Goal: Information Seeking & Learning: Find specific fact

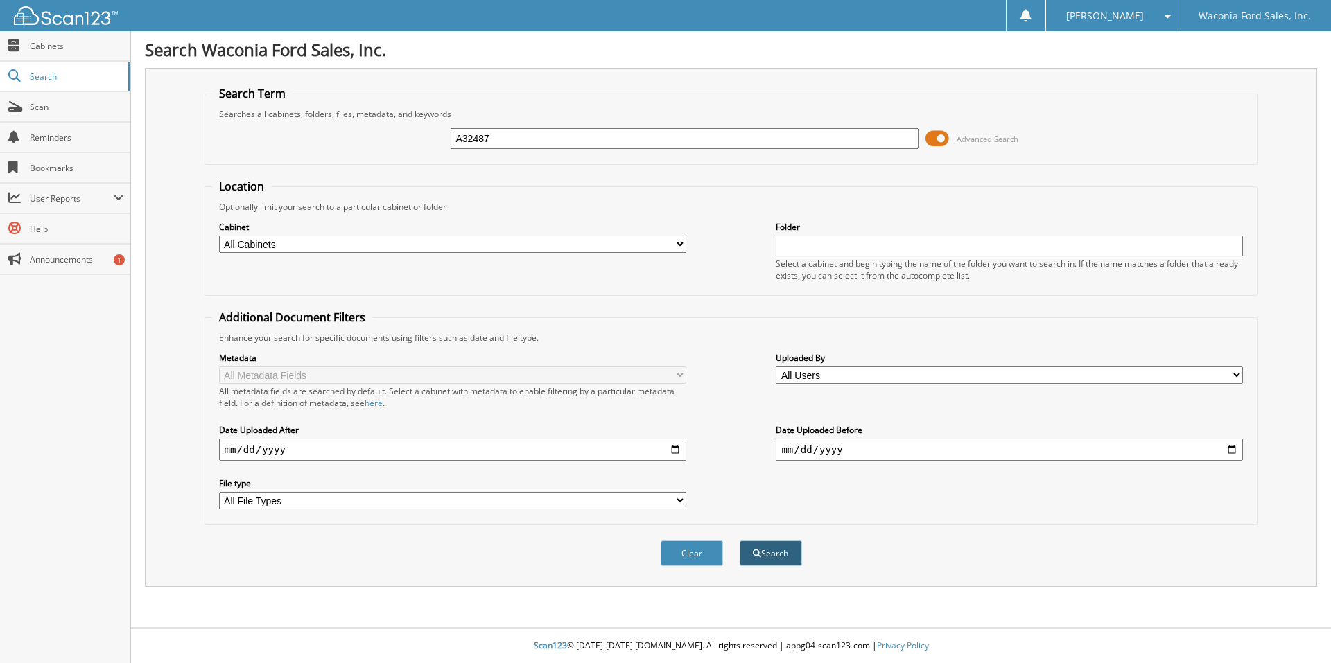
type input "A32487"
click at [778, 560] on button "Search" at bounding box center [771, 554] width 62 height 26
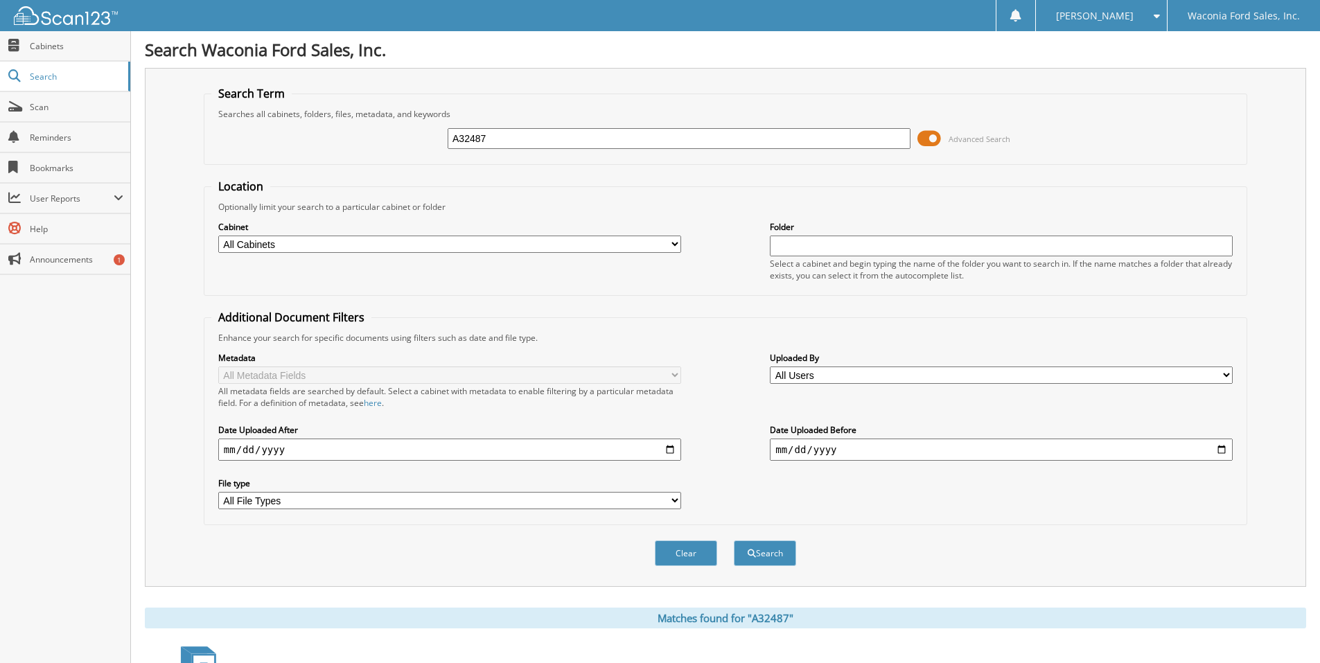
click at [921, 140] on span at bounding box center [930, 138] width 24 height 21
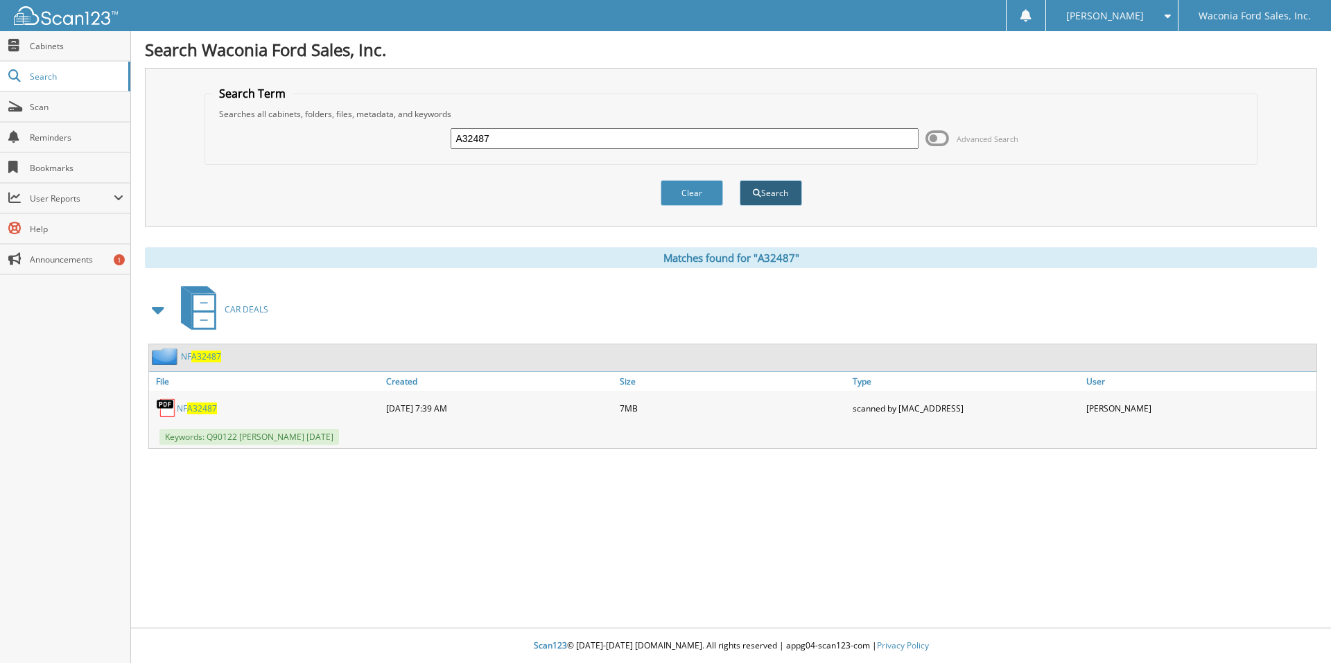
click at [770, 190] on button "Search" at bounding box center [771, 193] width 62 height 26
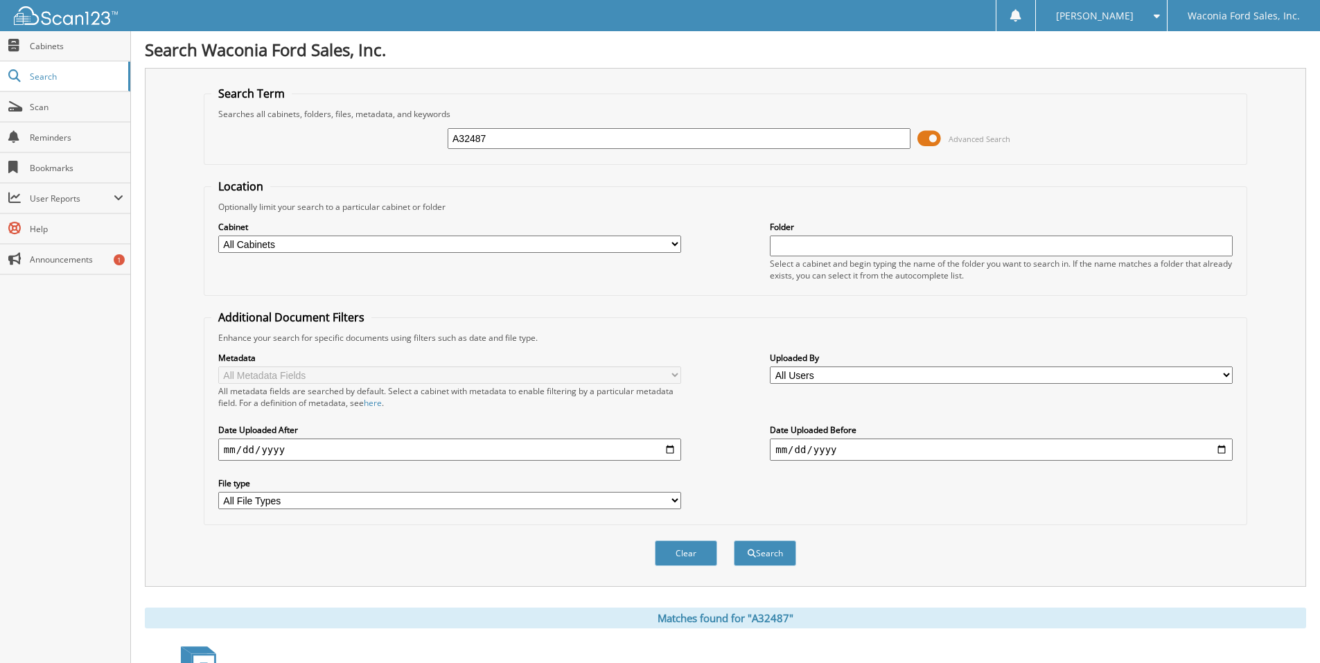
click at [924, 137] on span at bounding box center [930, 138] width 24 height 21
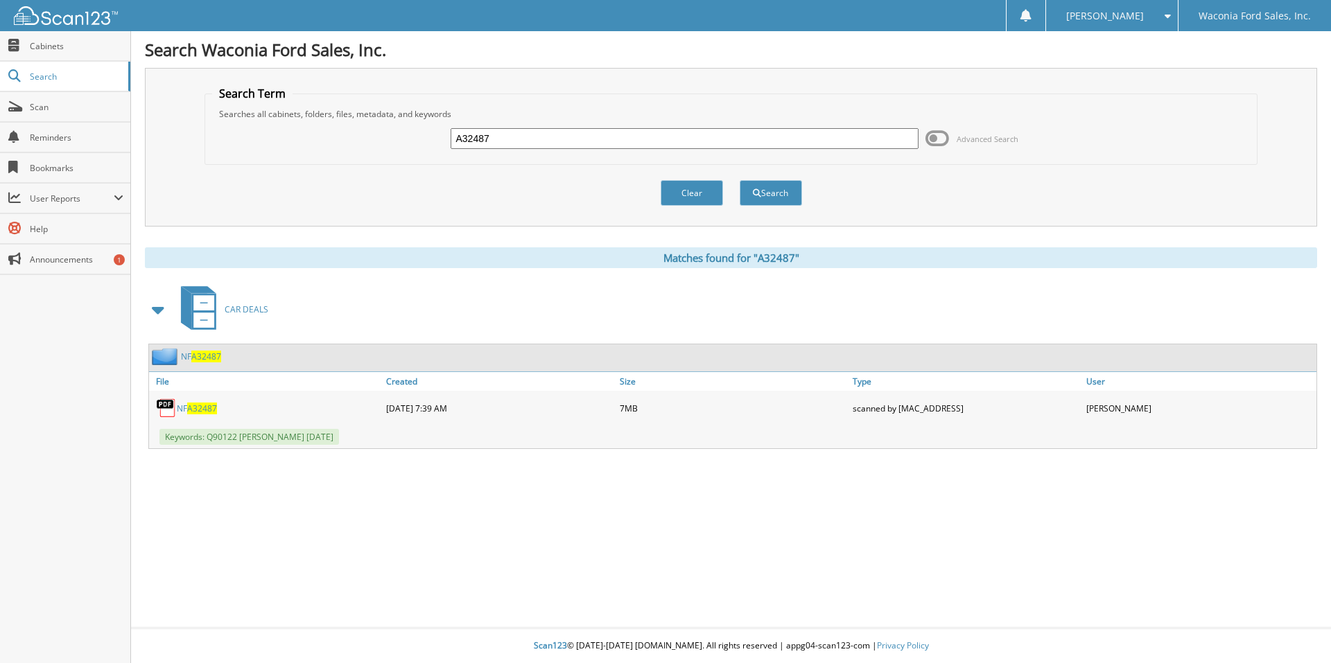
click at [195, 405] on span "A32487" at bounding box center [202, 409] width 30 height 12
